Goal: Browse casually

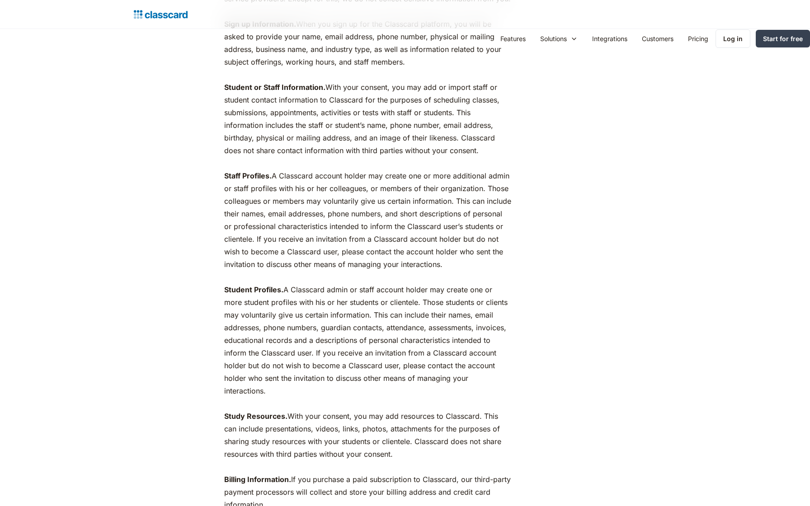
scroll to position [1403, 0]
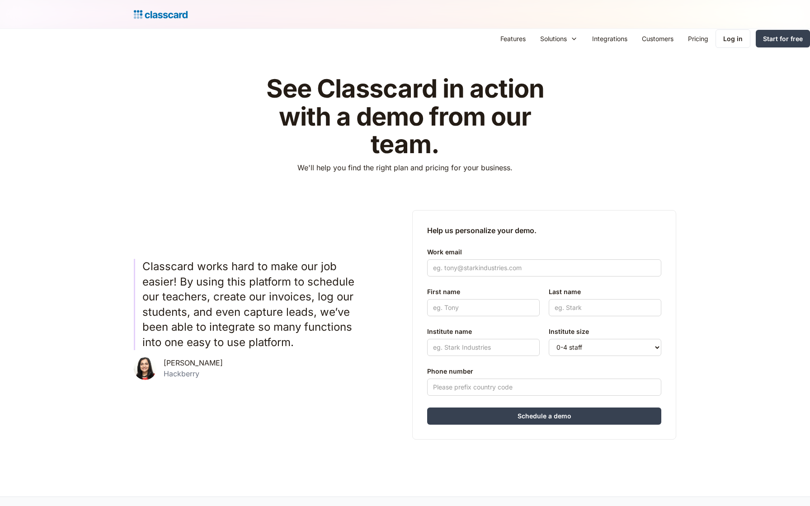
scroll to position [411, 0]
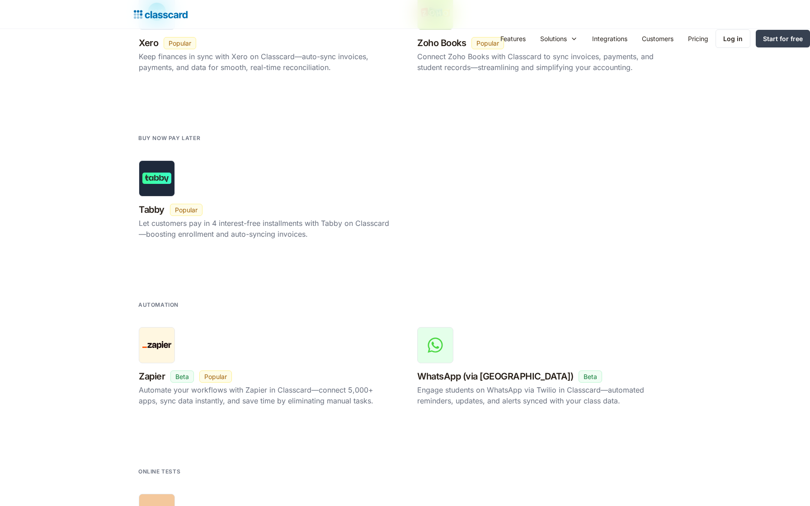
scroll to position [1861, 0]
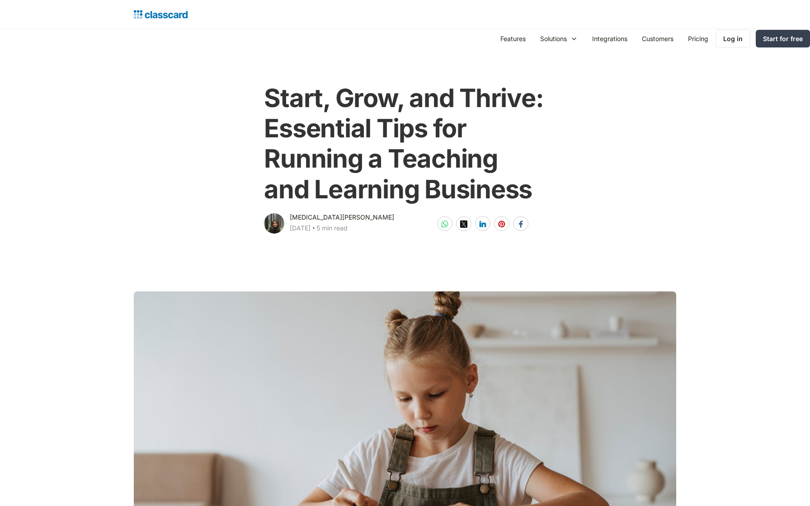
scroll to position [487, 0]
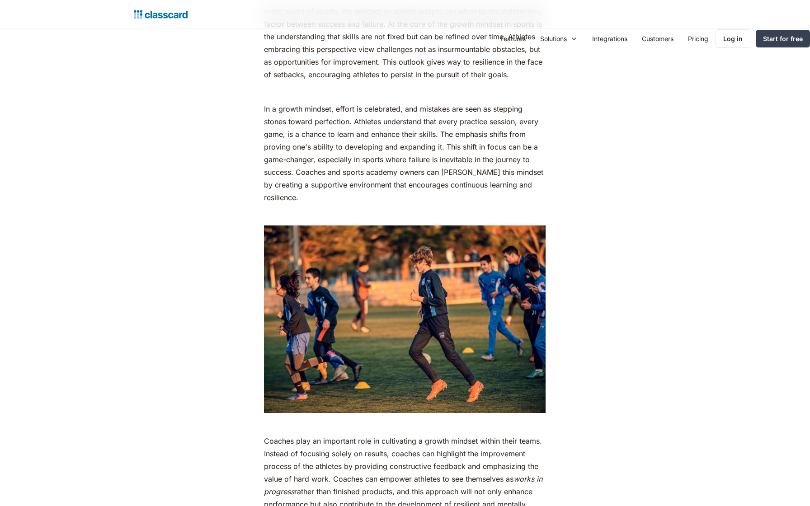
scroll to position [1861, 0]
